Goal: Navigation & Orientation: Find specific page/section

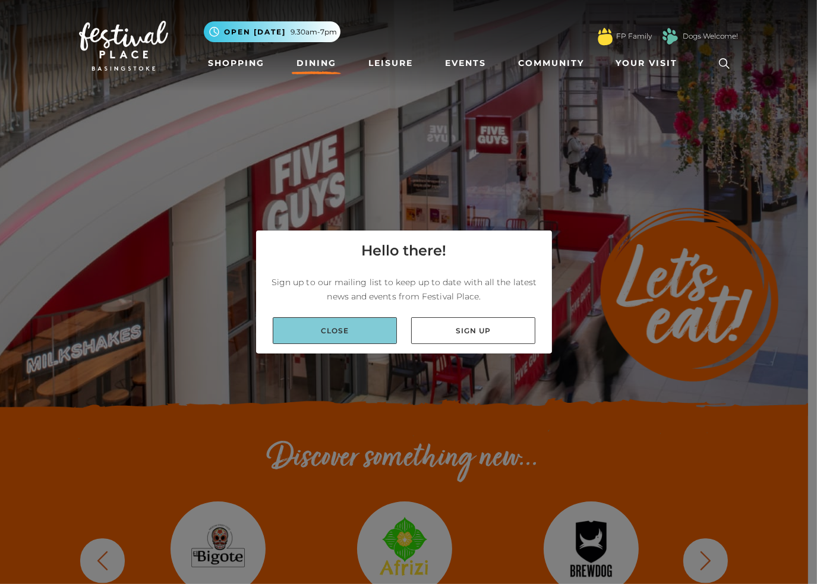
click at [353, 332] on link "Close" at bounding box center [335, 330] width 124 height 27
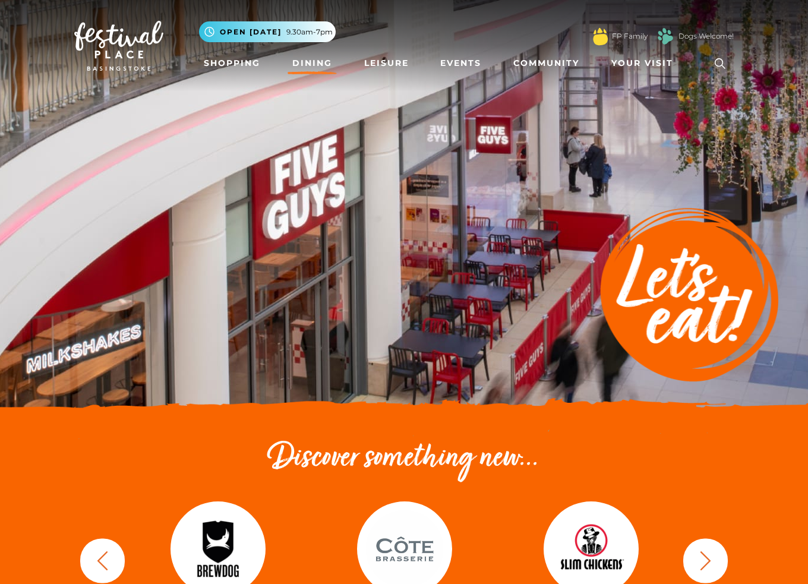
click at [316, 65] on link "Dining" at bounding box center [312, 63] width 49 height 22
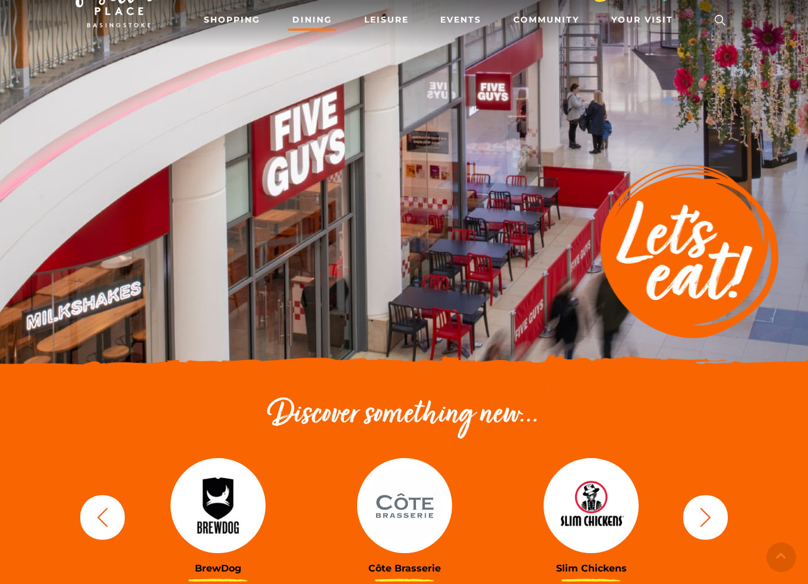
scroll to position [146, 0]
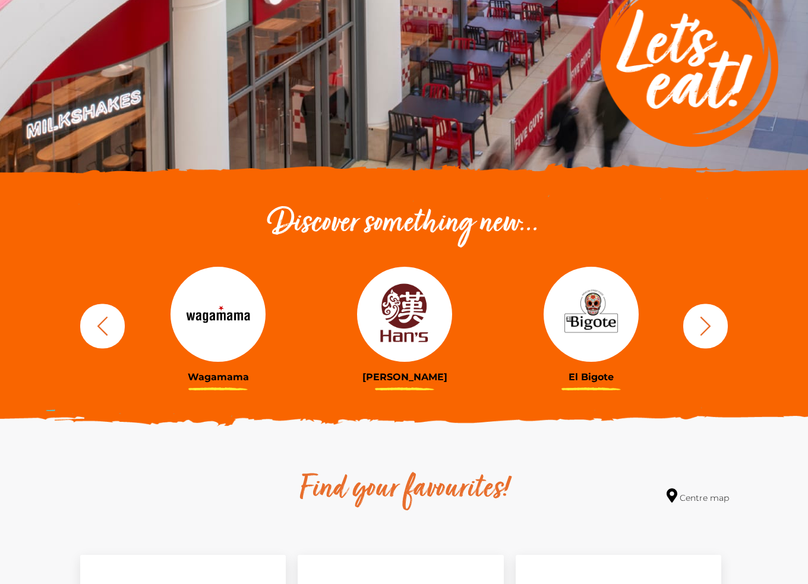
scroll to position [238, 0]
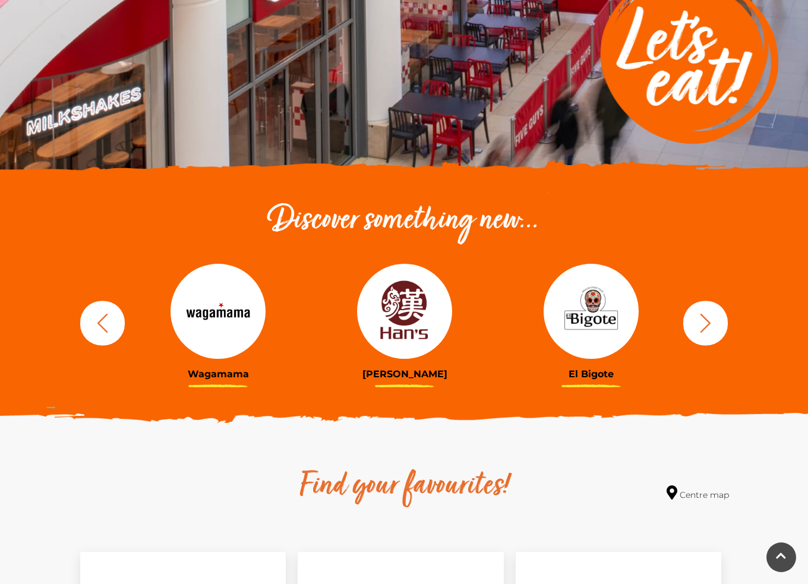
click at [109, 325] on icon "button" at bounding box center [103, 323] width 22 height 22
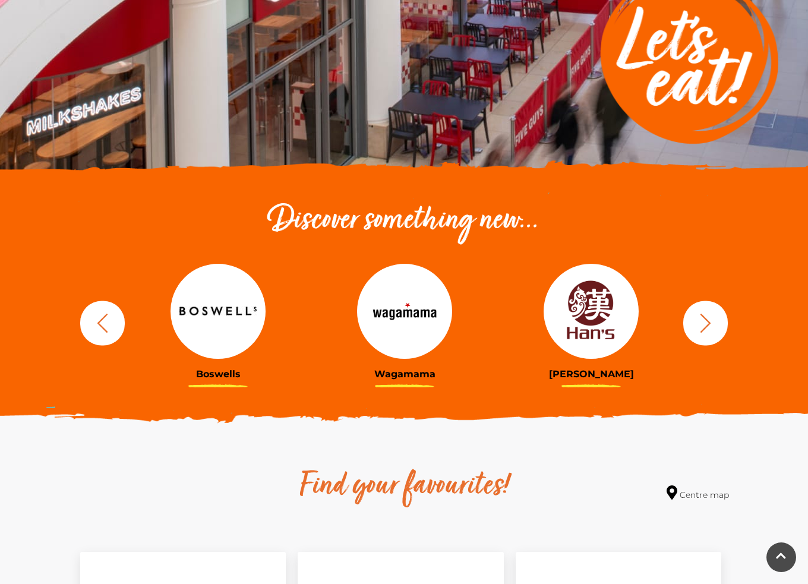
click at [109, 323] on icon "button" at bounding box center [103, 323] width 22 height 22
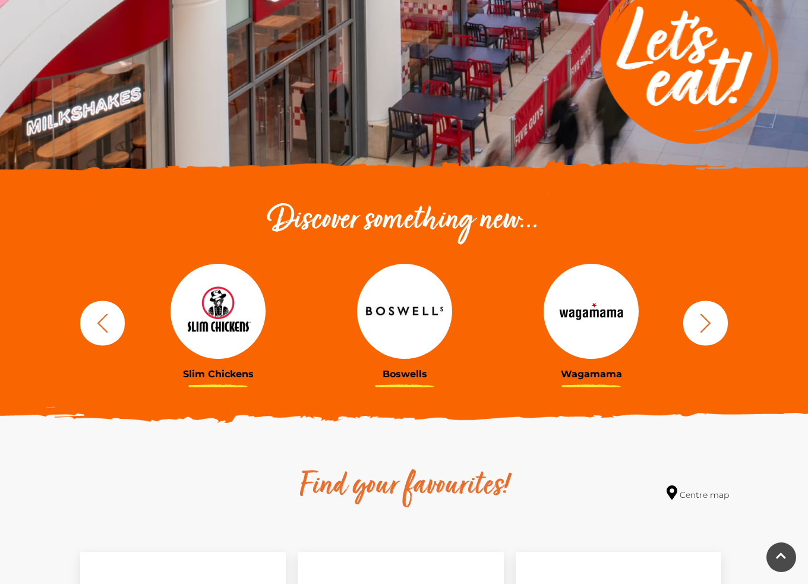
click at [105, 325] on icon "button" at bounding box center [103, 323] width 22 height 22
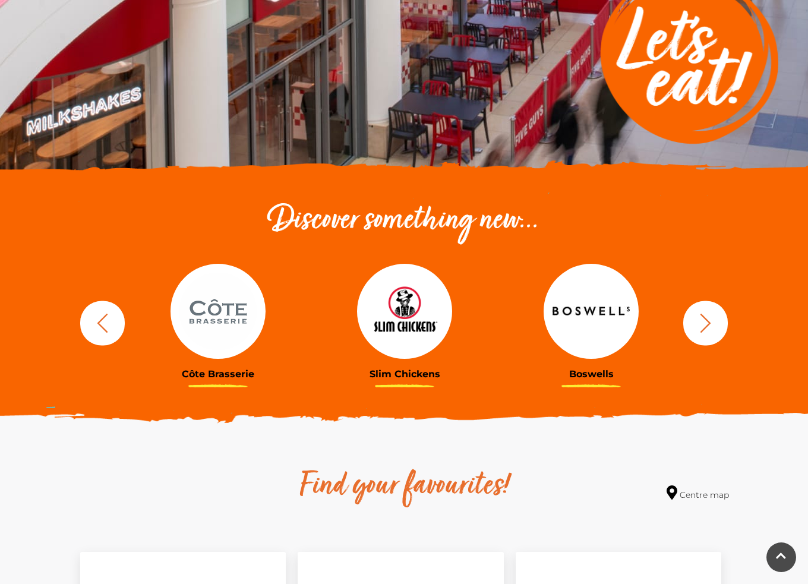
click at [105, 325] on icon "button" at bounding box center [103, 323] width 22 height 22
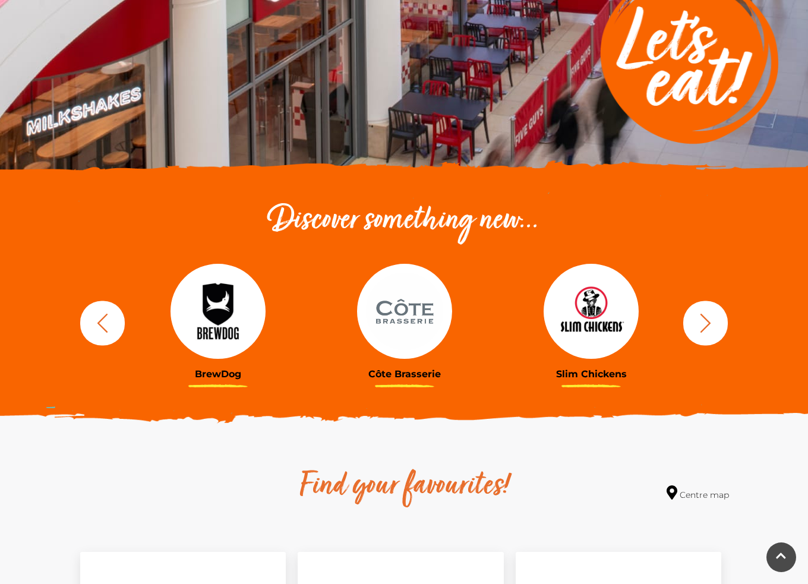
click at [105, 325] on icon "button" at bounding box center [103, 323] width 22 height 22
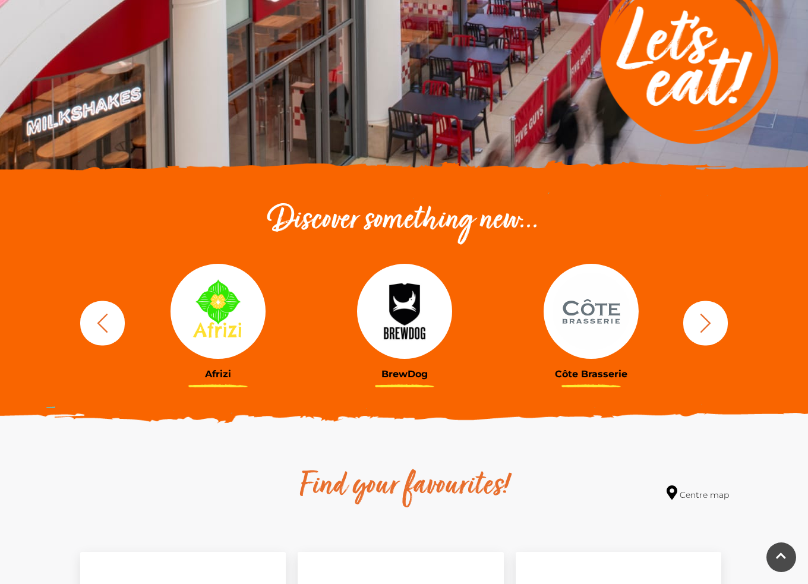
click at [105, 325] on icon "button" at bounding box center [103, 323] width 22 height 22
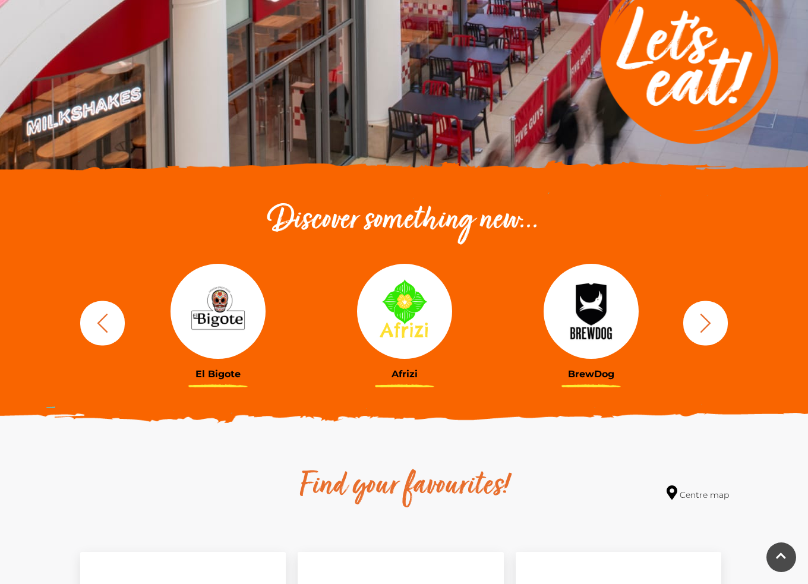
click at [103, 322] on icon "button" at bounding box center [103, 323] width 22 height 22
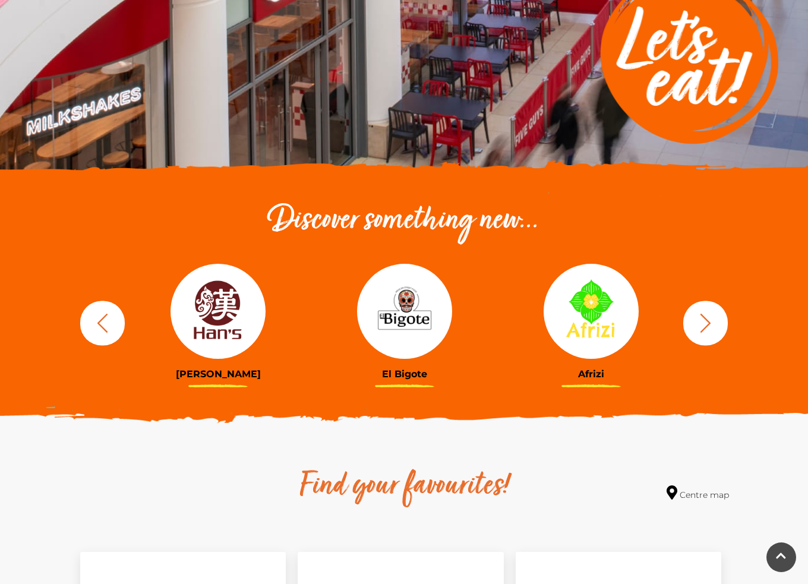
click at [103, 325] on icon "button" at bounding box center [103, 323] width 22 height 22
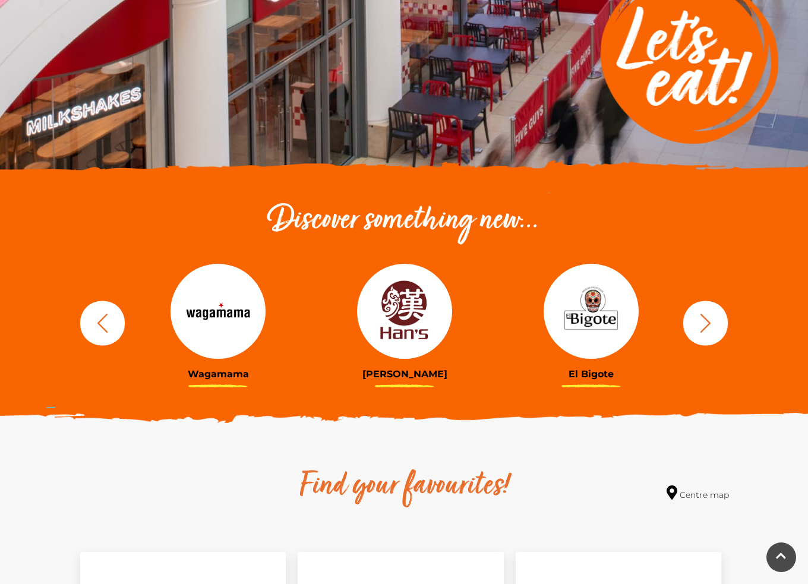
click at [103, 325] on icon "button" at bounding box center [103, 323] width 22 height 22
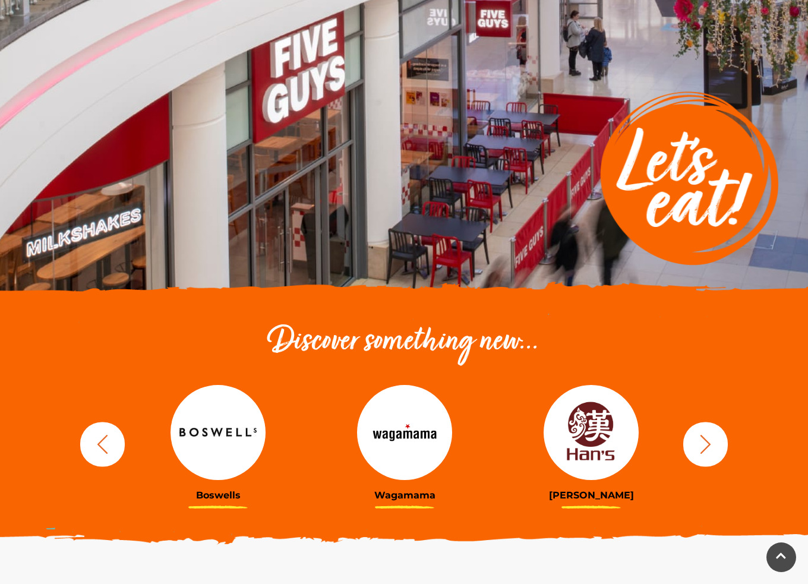
scroll to position [0, 0]
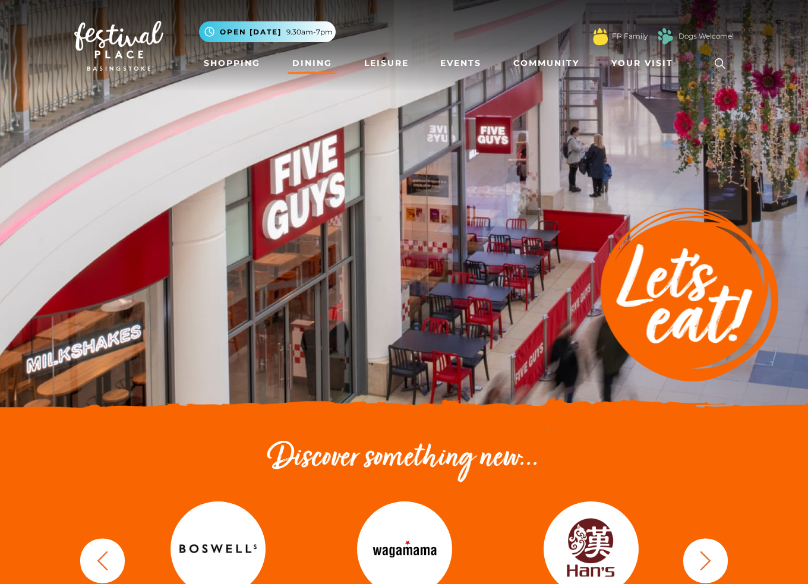
click at [111, 58] on img at bounding box center [118, 46] width 89 height 50
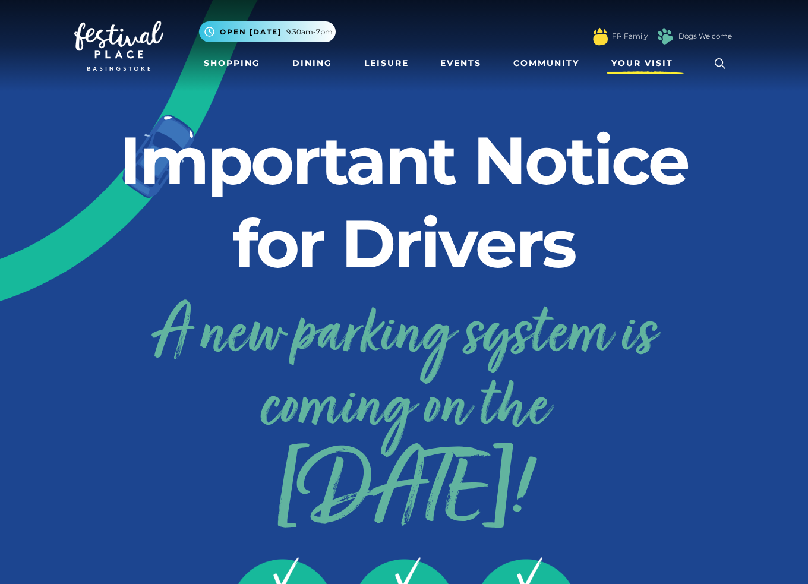
click at [647, 65] on span "Your Visit" at bounding box center [643, 63] width 62 height 12
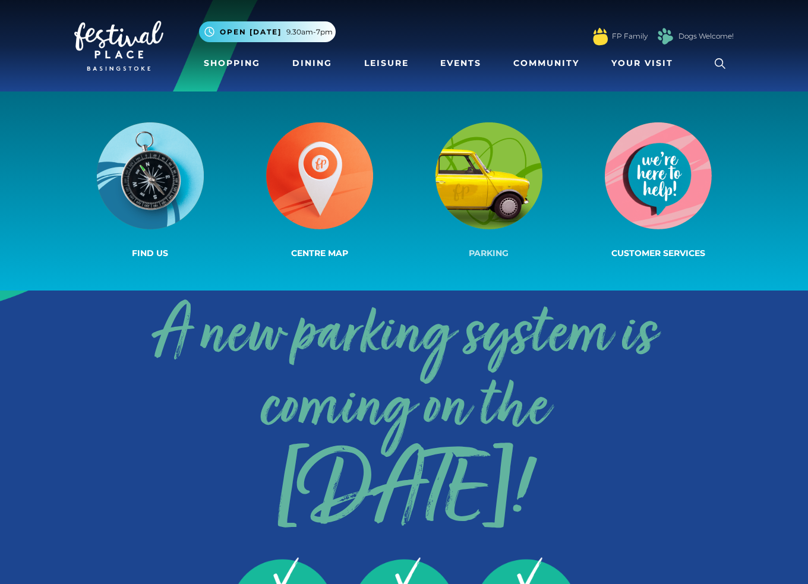
click at [491, 232] on link "Parking" at bounding box center [488, 191] width 169 height 142
